Goal: Manage account settings

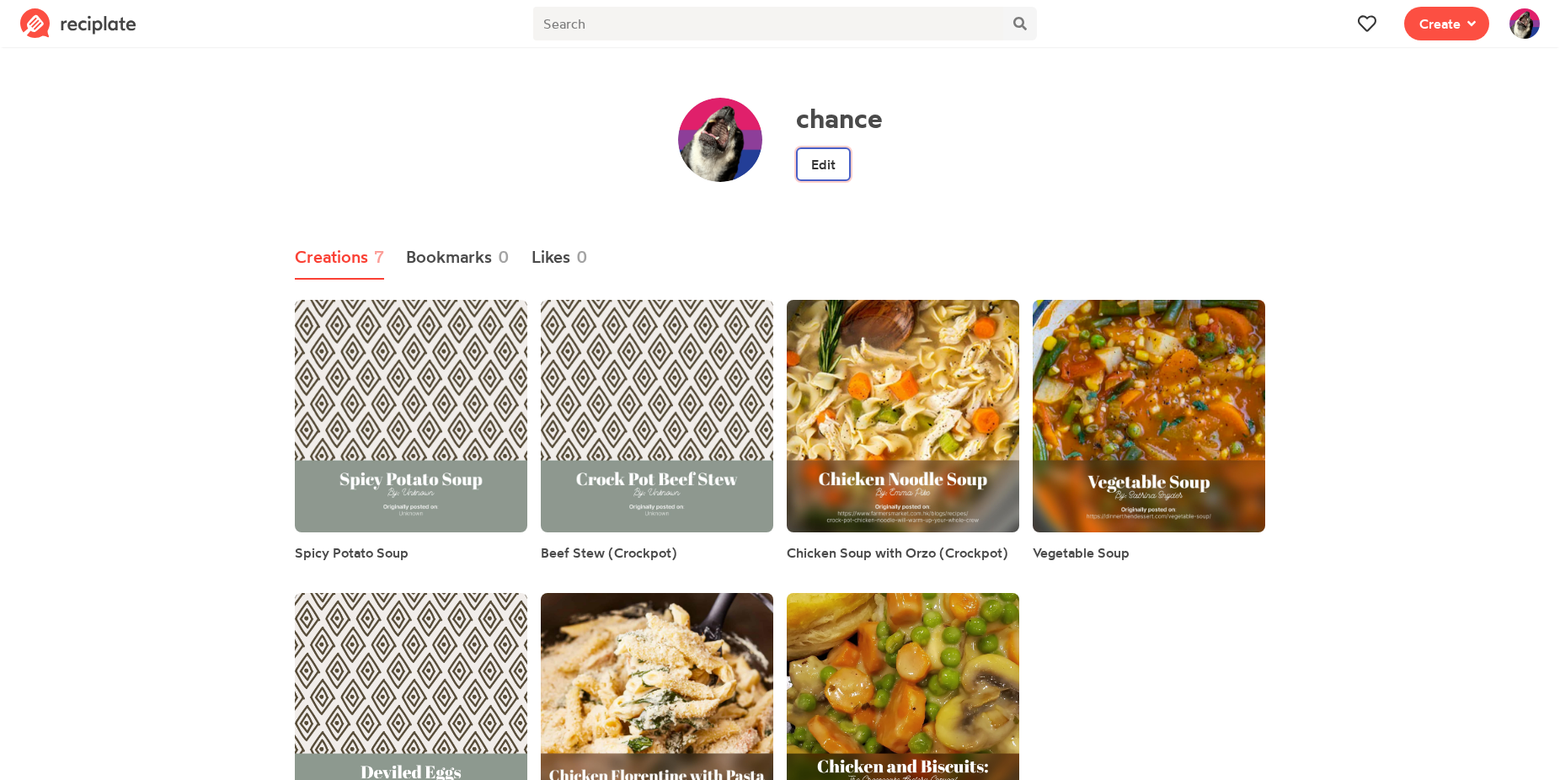
click at [836, 168] on link "Edit" at bounding box center [823, 164] width 55 height 34
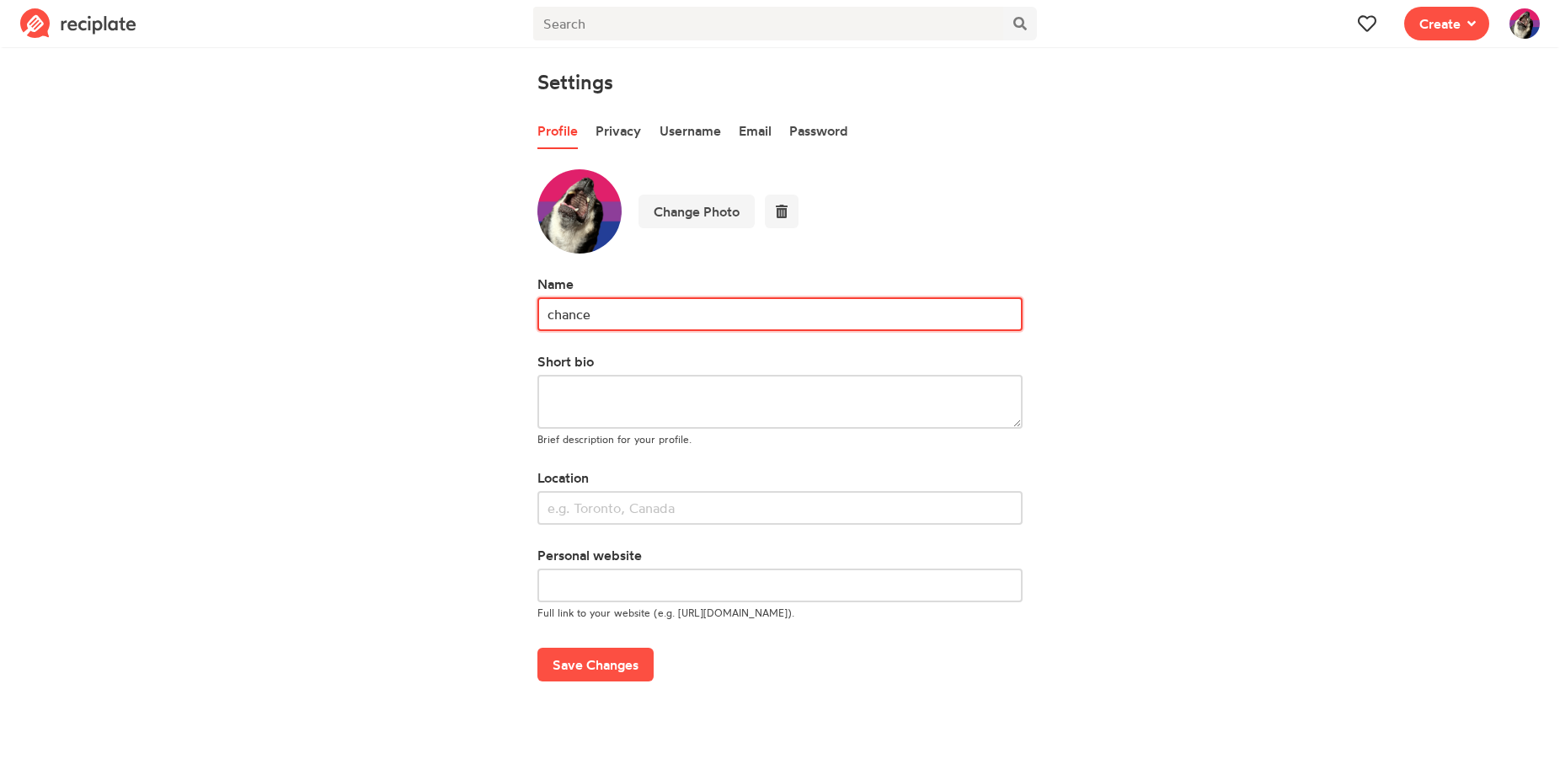
click at [709, 321] on input "chance" at bounding box center [779, 314] width 485 height 34
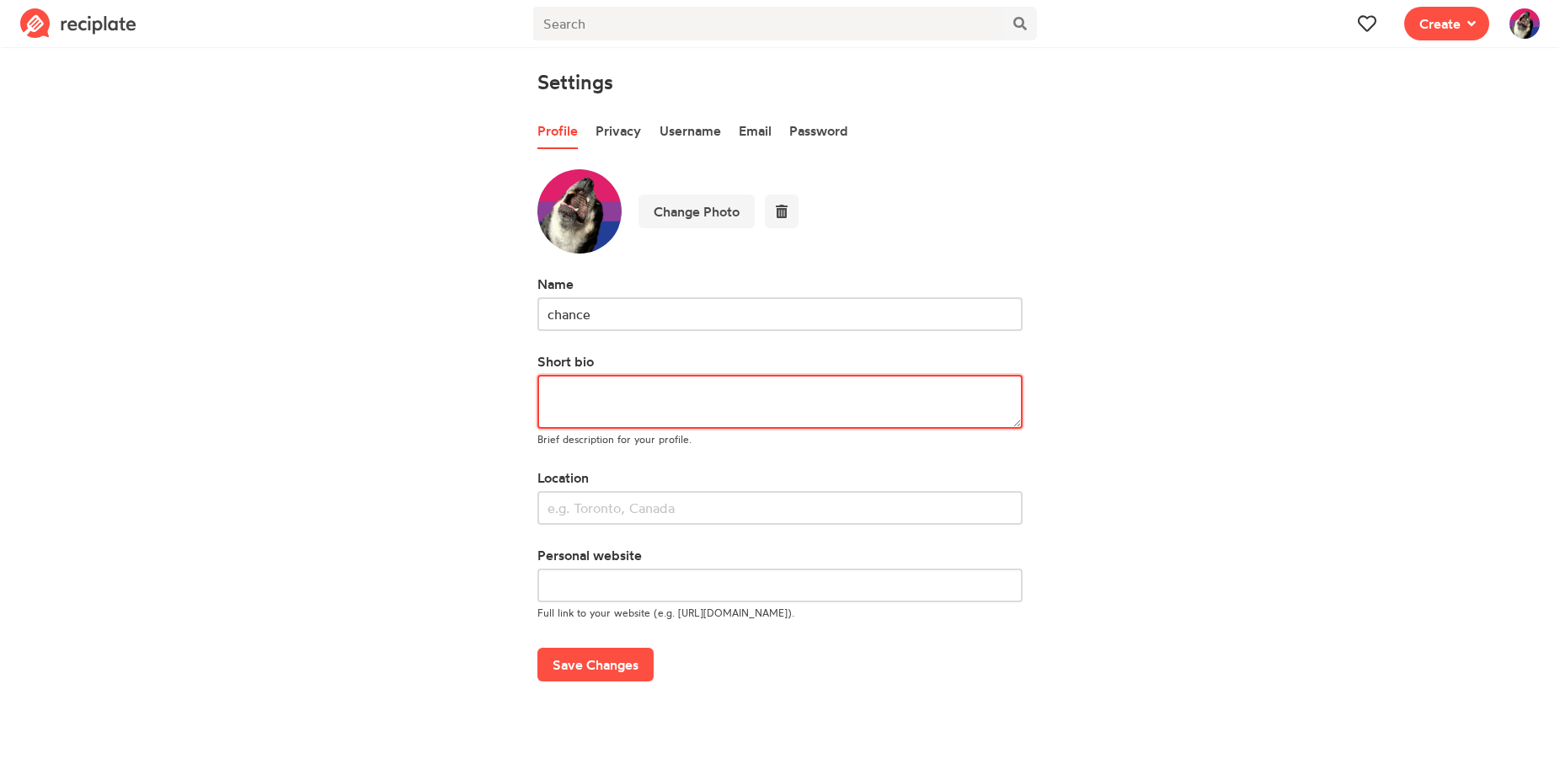
click at [669, 402] on textarea at bounding box center [779, 402] width 485 height 54
type textarea "Just trying to collect all of our typical recipes in one place that we can alwa…"
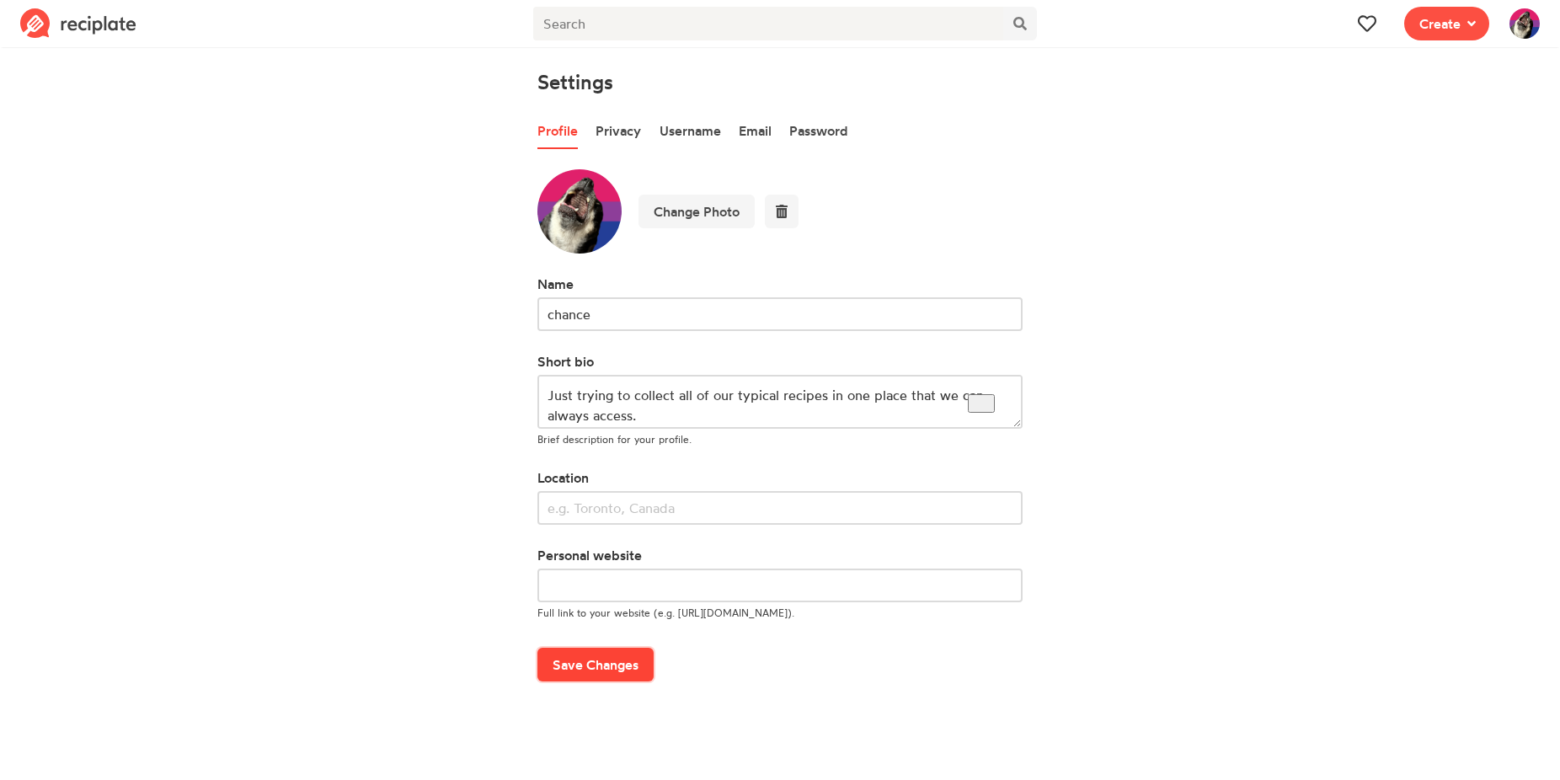
click at [636, 665] on button "Save Changes" at bounding box center [595, 665] width 116 height 34
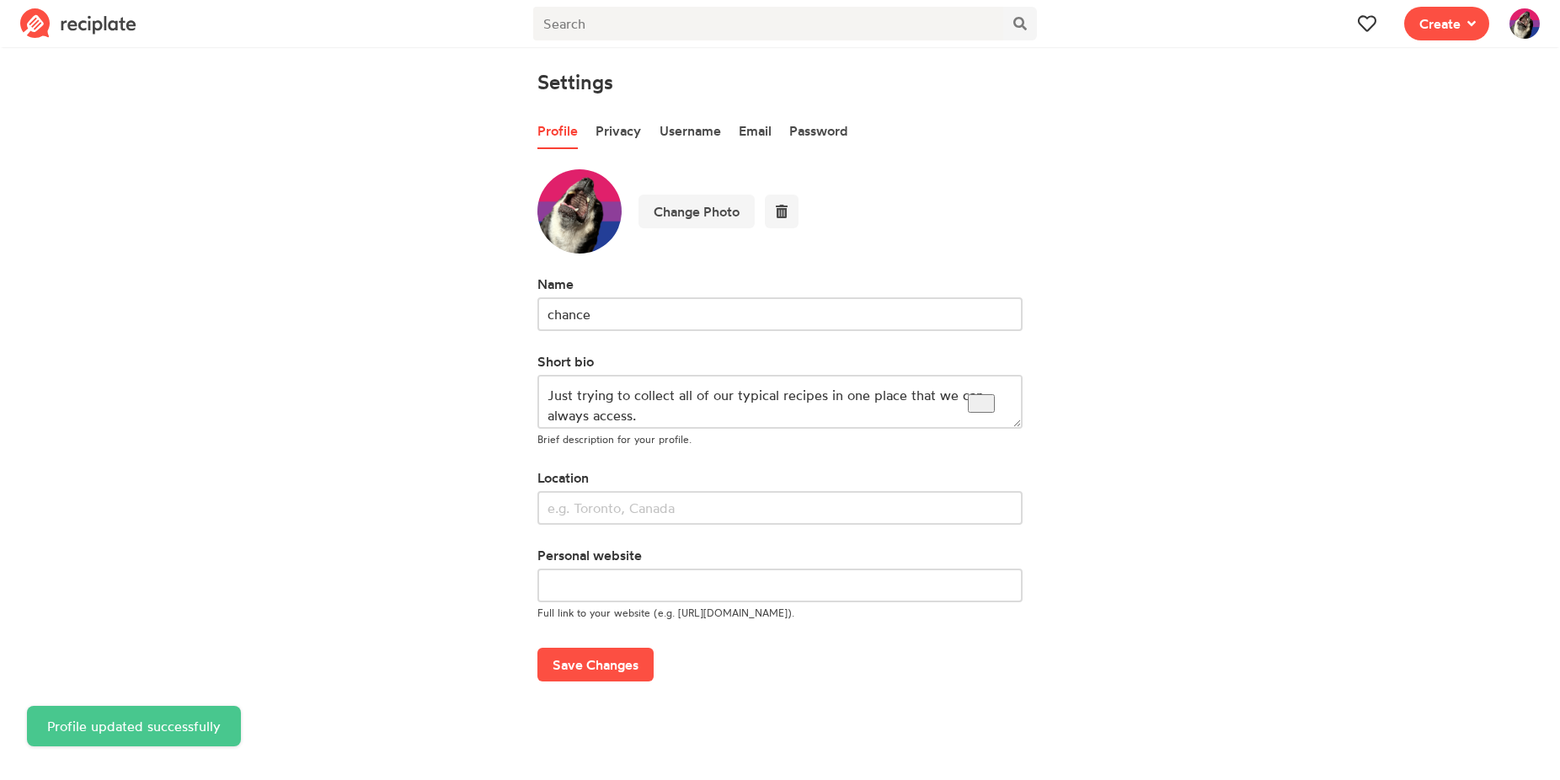
click at [1506, 26] on span at bounding box center [1524, 23] width 51 height 47
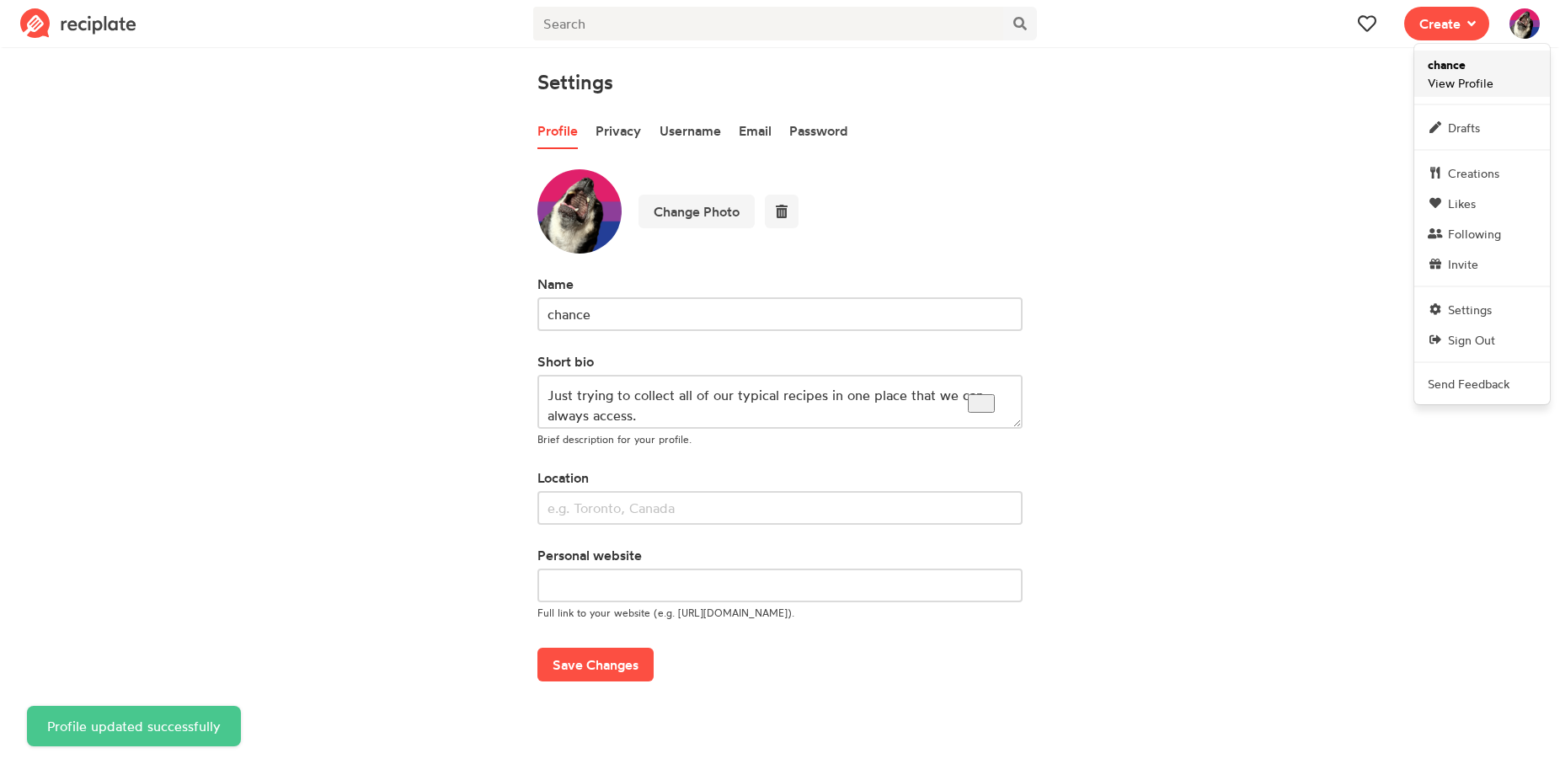
click at [1483, 65] on span "chance View Profile" at bounding box center [1461, 74] width 66 height 36
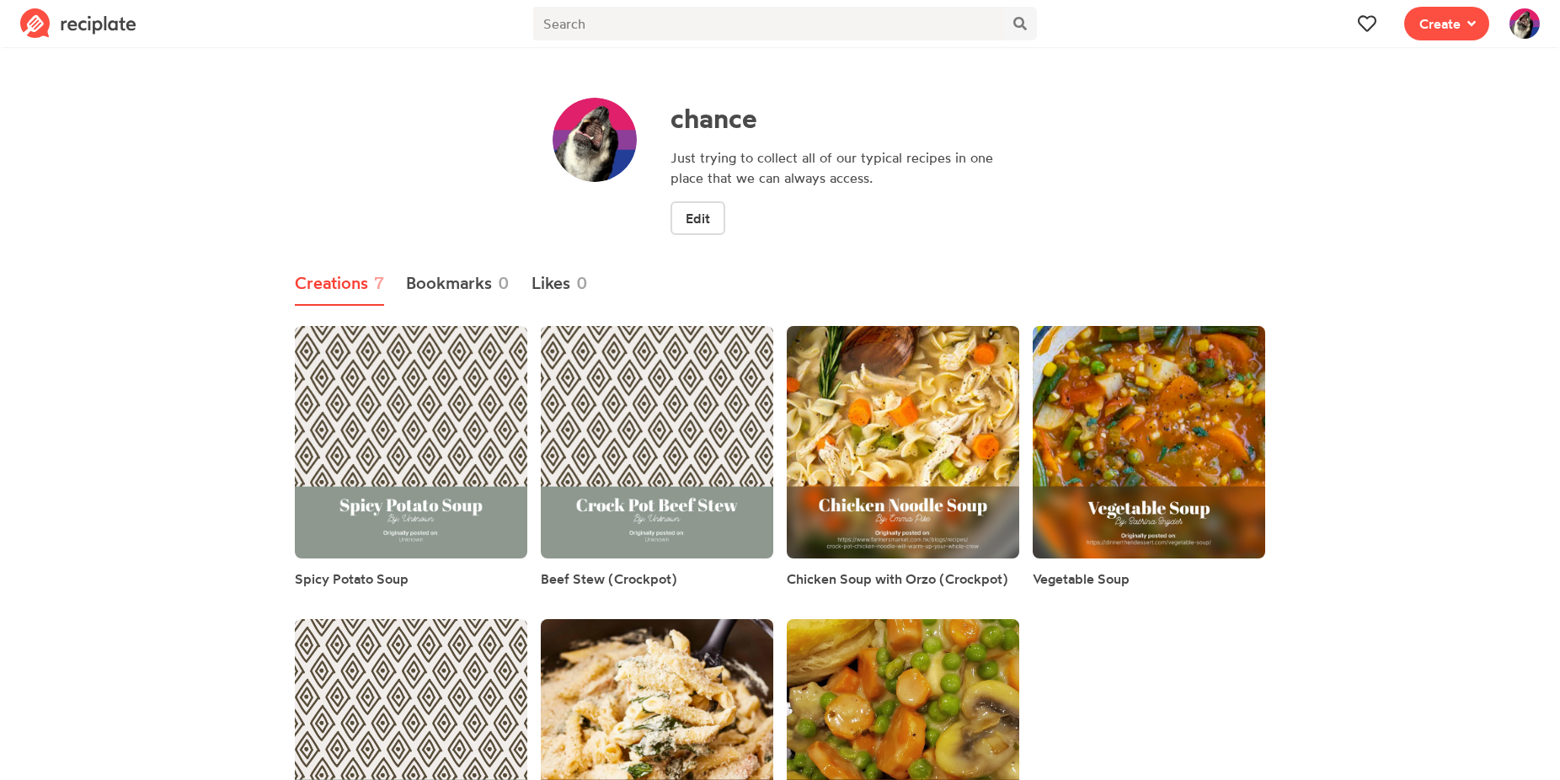
click at [101, 41] on link at bounding box center [78, 23] width 136 height 47
